Goal: Task Accomplishment & Management: Use online tool/utility

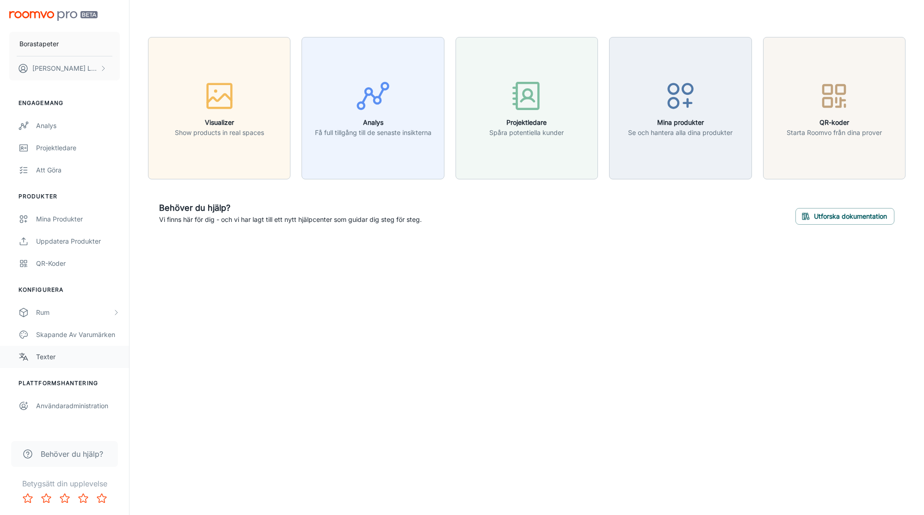
click at [59, 356] on div "Texter" at bounding box center [78, 357] width 84 height 10
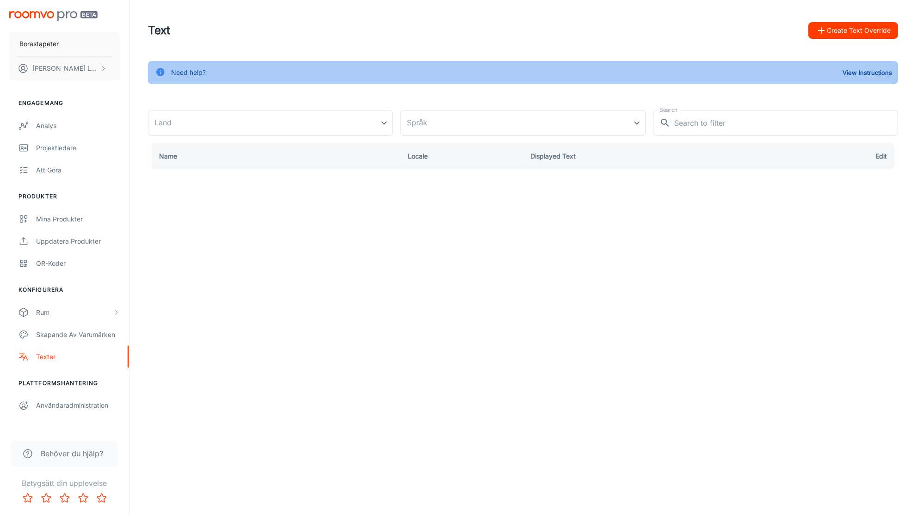
type input "[GEOGRAPHIC_DATA]"
type input "sv-se"
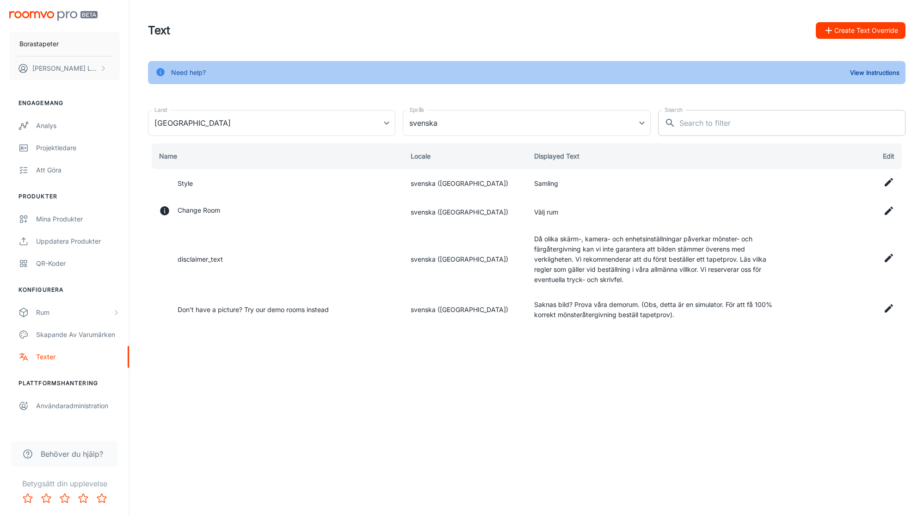
click at [704, 126] on input "Search" at bounding box center [792, 123] width 226 height 26
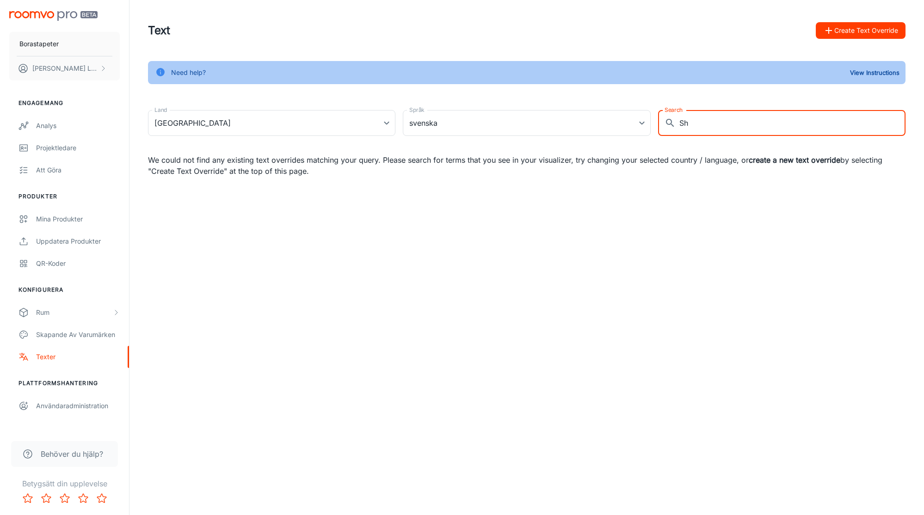
type input "S"
type input "n"
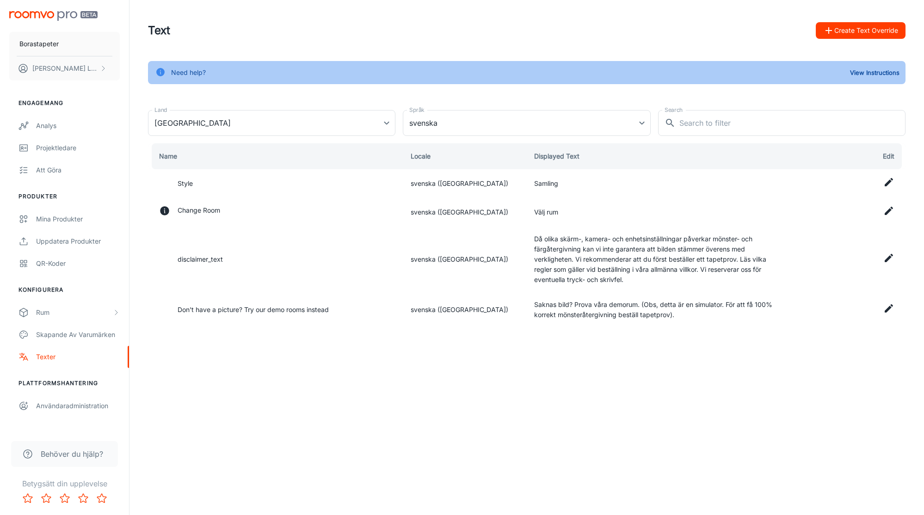
click at [55, 16] on img "scrollable content" at bounding box center [53, 16] width 88 height 10
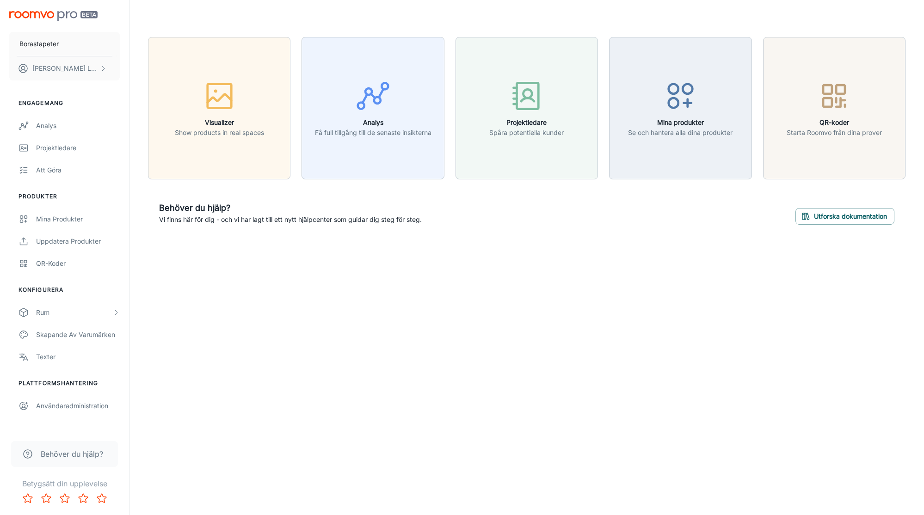
click at [77, 447] on div "Behöver du hjälp?" at bounding box center [64, 454] width 107 height 26
